Goal: Information Seeking & Learning: Understand process/instructions

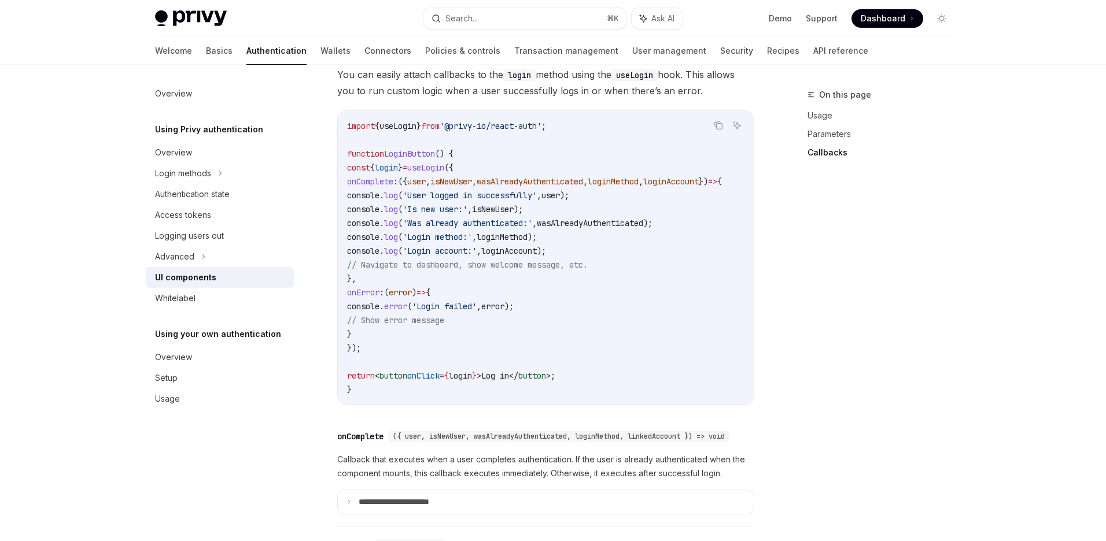
click at [408, 289] on code "import { useLogin } from '@privy-io/react-auth' ; function LoginButton () { con…" at bounding box center [548, 258] width 402 height 278
drag, startPoint x: 408, startPoint y: 289, endPoint x: 339, endPoint y: 187, distance: 123.2
click at [339, 187] on div "import { useLogin } from '@privy-io/react-auth' ; function LoginButton () { con…" at bounding box center [546, 258] width 416 height 294
copy code "onComplete : ({ user , isNewUser , wasAlreadyAuthenticated , loginMethod , logi…"
click at [693, 287] on code "import { useLogin } from '@privy-io/react-auth' ; function LoginButton () { con…" at bounding box center [548, 258] width 402 height 278
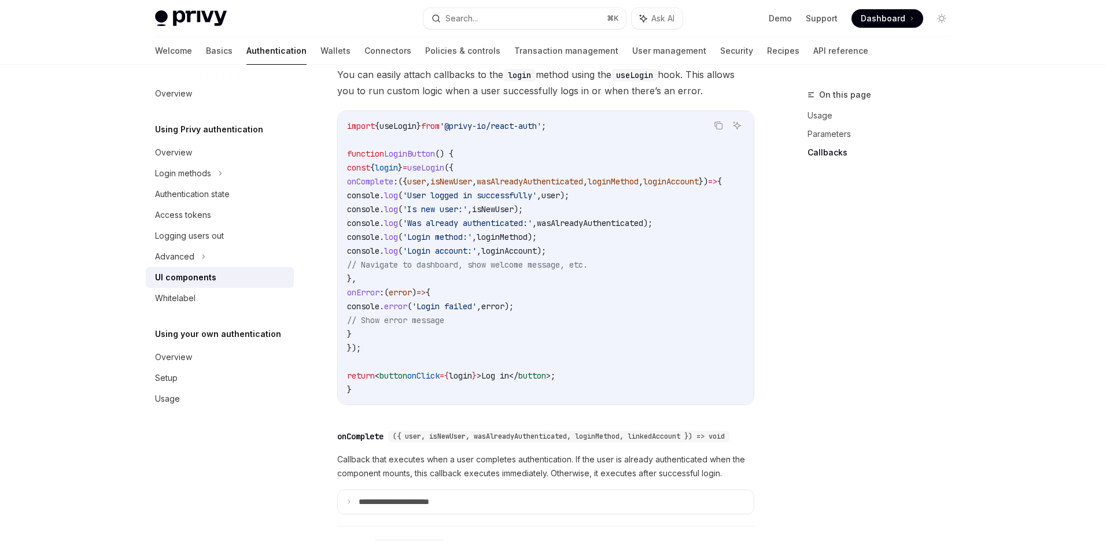
click at [480, 238] on code "import { useLogin } from '@privy-io/react-auth' ; function LoginButton () { con…" at bounding box center [548, 258] width 402 height 278
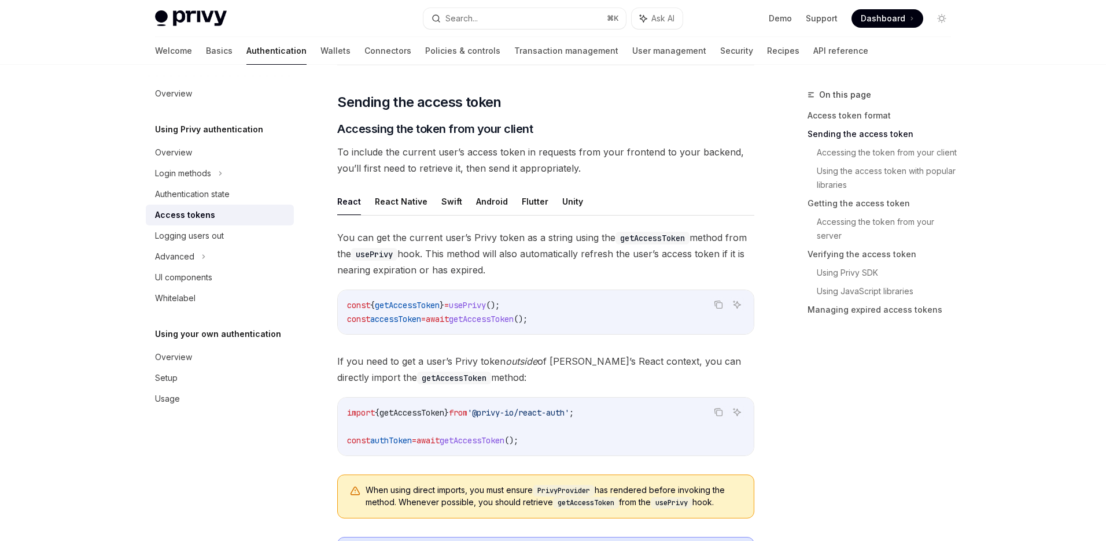
scroll to position [489, 0]
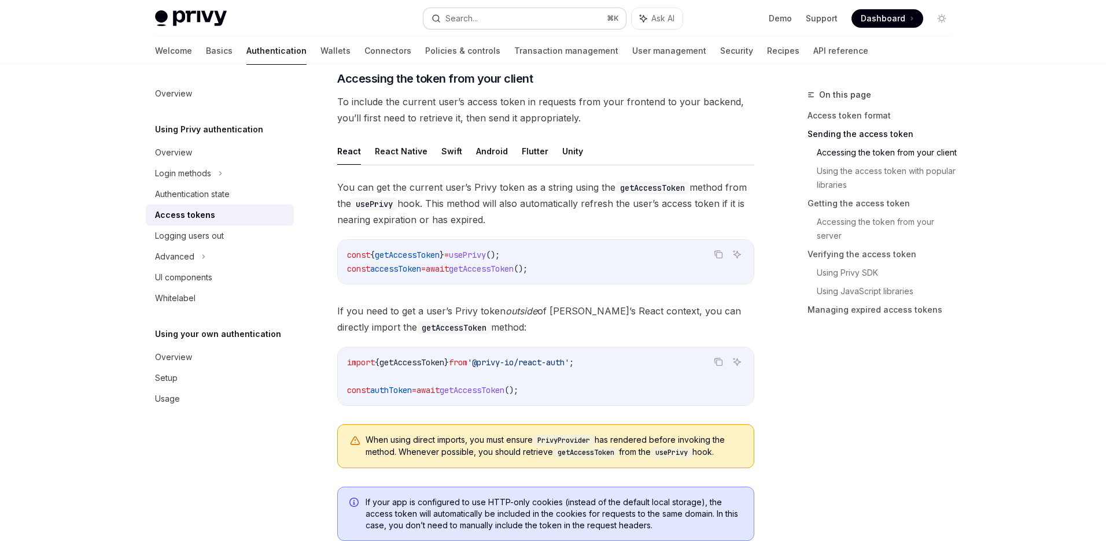
click at [668, 284] on div "You can get the current user’s Privy token as a string using the getAccessToken…" at bounding box center [545, 328] width 417 height 298
click at [523, 25] on button "Search... ⌘ K" at bounding box center [524, 18] width 202 height 21
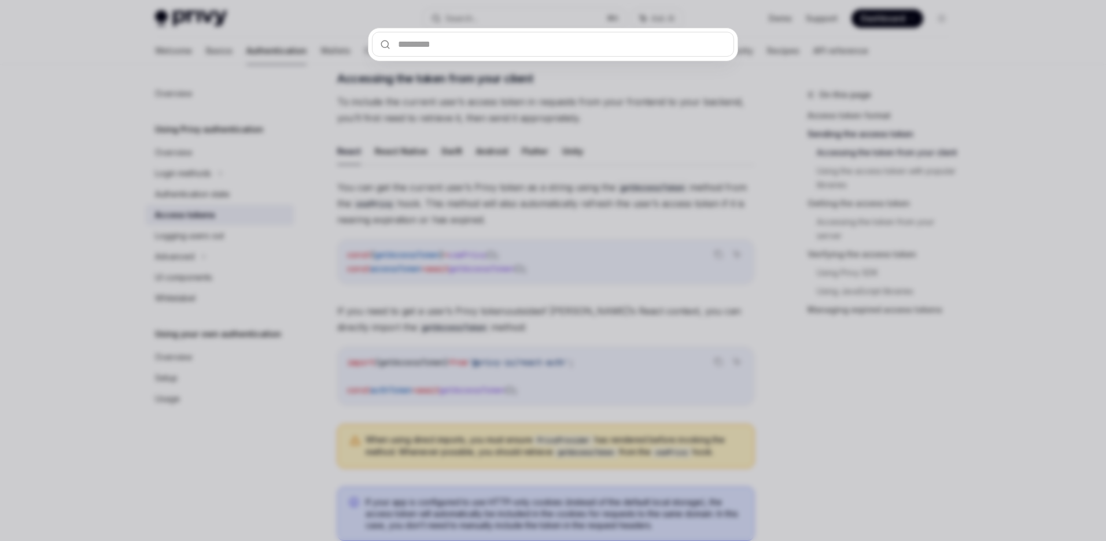
click at [633, 161] on div at bounding box center [553, 270] width 1106 height 541
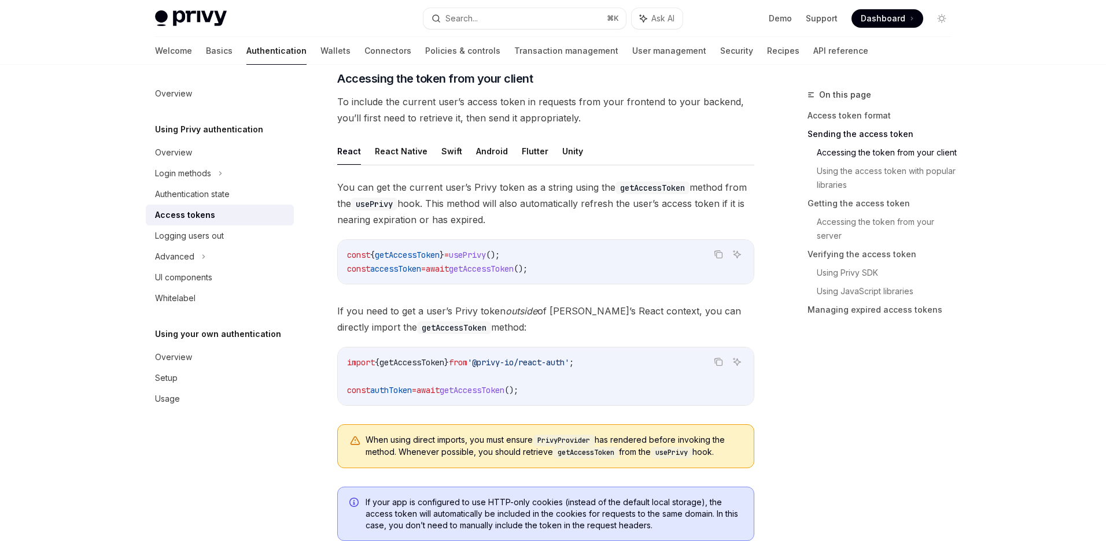
drag, startPoint x: 532, startPoint y: 253, endPoint x: 381, endPoint y: 253, distance: 150.9
click at [381, 253] on code "const { getAccessToken } = usePrivy (); const accessToken = await getAccessToke…" at bounding box center [545, 262] width 397 height 28
click at [568, 258] on code "const { getAccessToken } = usePrivy (); const accessToken = await getAccessToke…" at bounding box center [545, 262] width 397 height 28
drag, startPoint x: 361, startPoint y: 253, endPoint x: 354, endPoint y: 250, distance: 7.5
click at [354, 250] on code "const { getAccessToken } = usePrivy (); const accessToken = await getAccessToke…" at bounding box center [545, 262] width 397 height 28
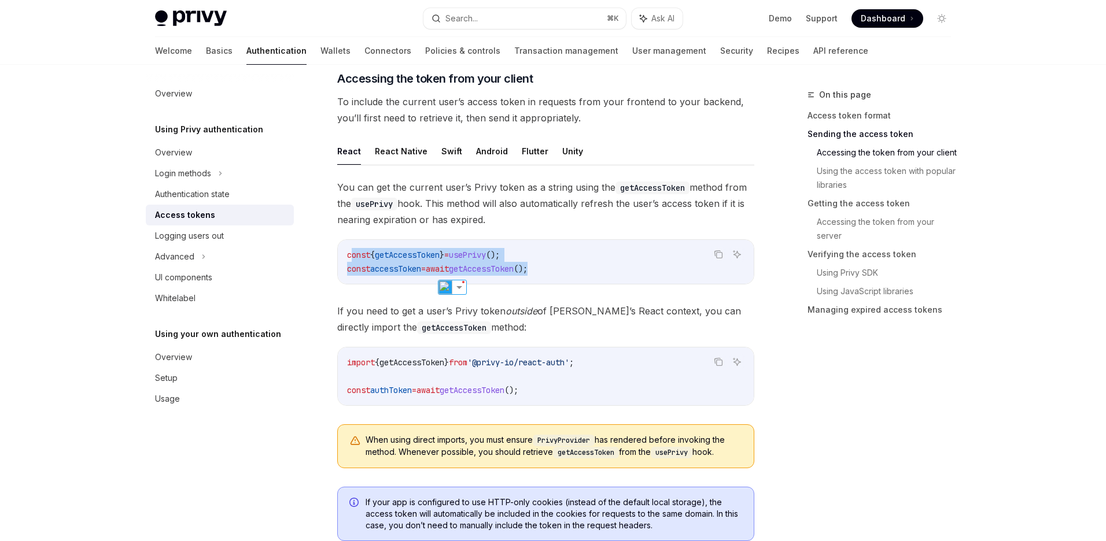
click at [500, 257] on span "();" at bounding box center [493, 255] width 14 height 10
drag, startPoint x: 571, startPoint y: 268, endPoint x: 339, endPoint y: 254, distance: 231.7
click at [339, 254] on div "const { getAccessToken } = usePrivy (); const accessToken = await getAccessToke…" at bounding box center [546, 262] width 416 height 44
copy code "const { getAccessToken } = usePrivy (); const accessToken = await getAccessToke…"
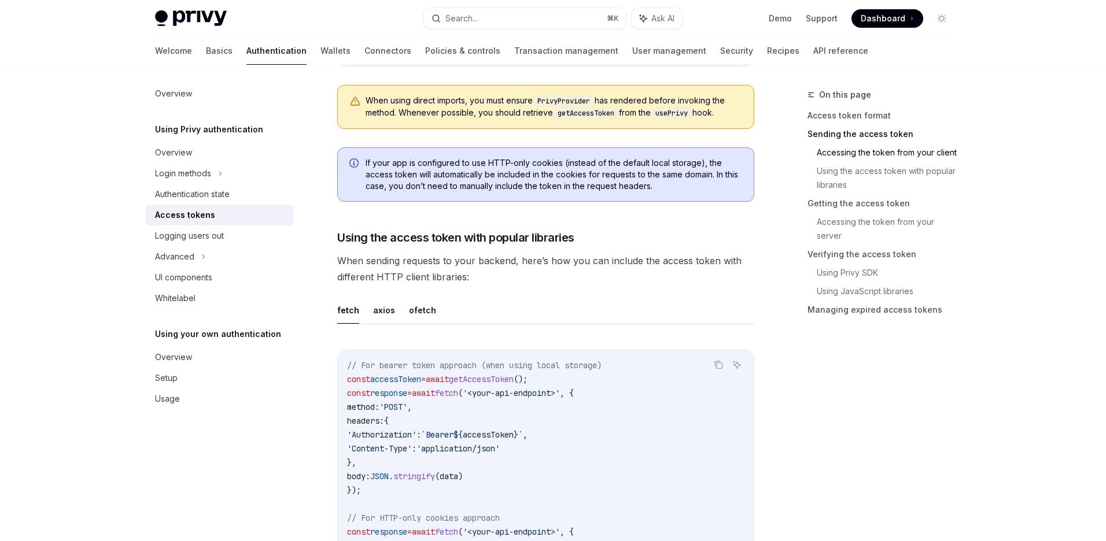
click at [618, 381] on code "// For bearer token approach (when using local storage) const accessToken = awa…" at bounding box center [545, 497] width 397 height 278
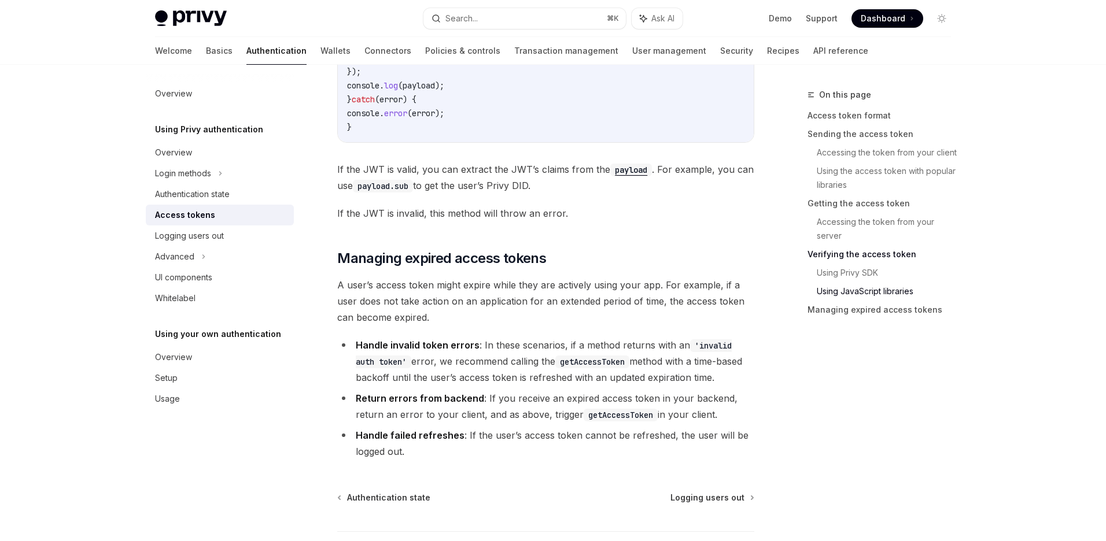
scroll to position [2925, 0]
